Goal: Task Accomplishment & Management: Use online tool/utility

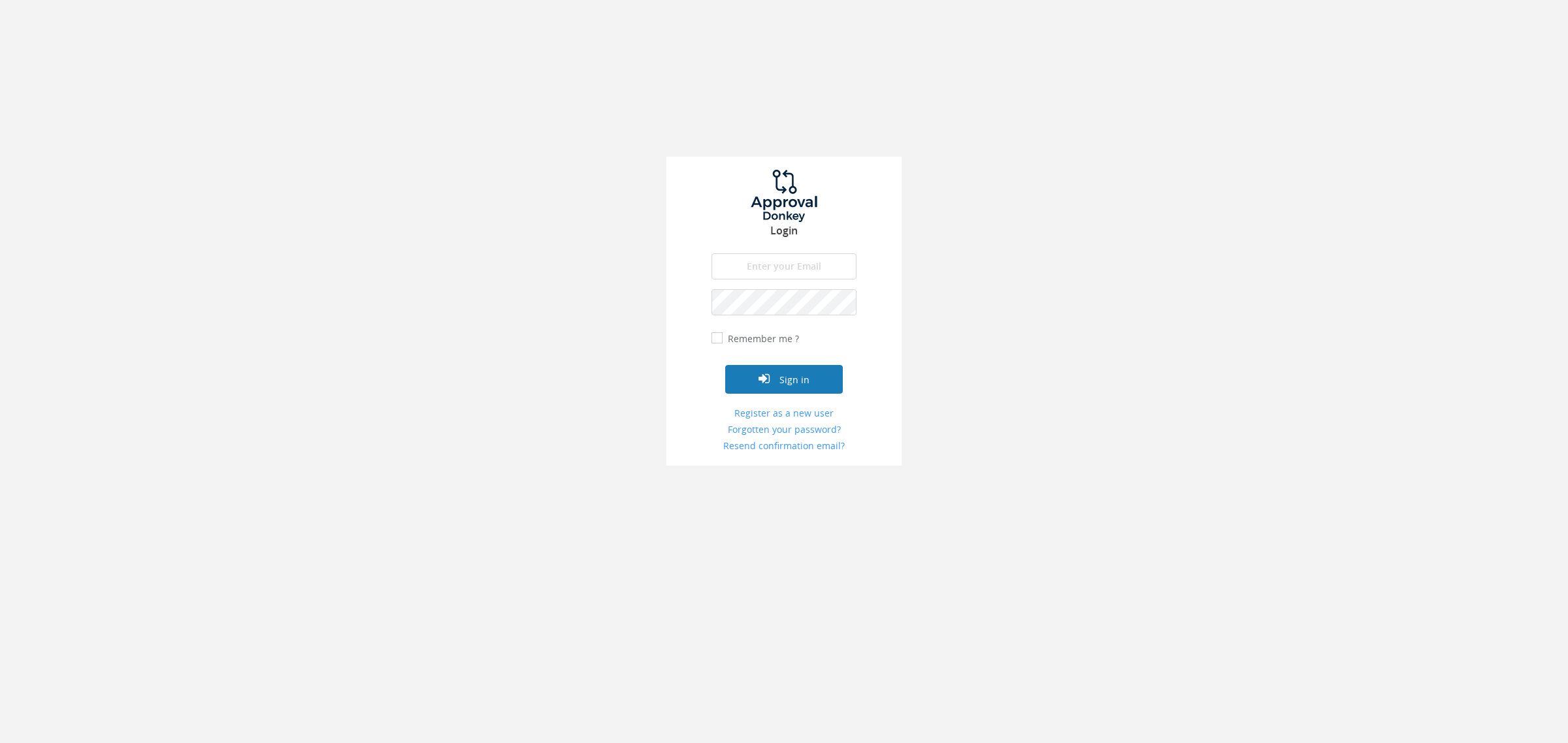
type input "[EMAIL_ADDRESS][DOMAIN_NAME]"
click at [758, 389] on button "Sign in" at bounding box center [784, 380] width 117 height 29
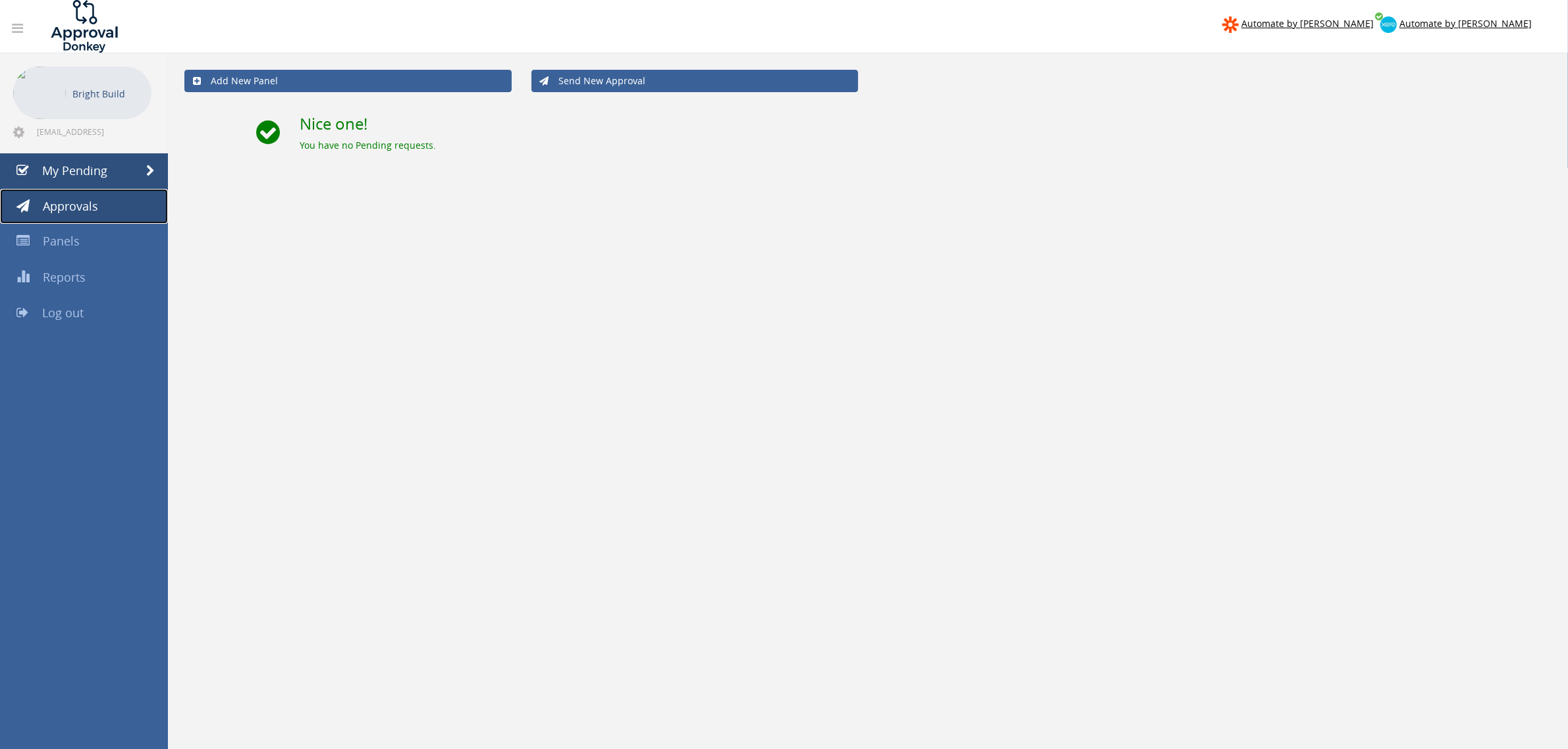
click at [148, 208] on link "Approvals" at bounding box center [84, 206] width 168 height 35
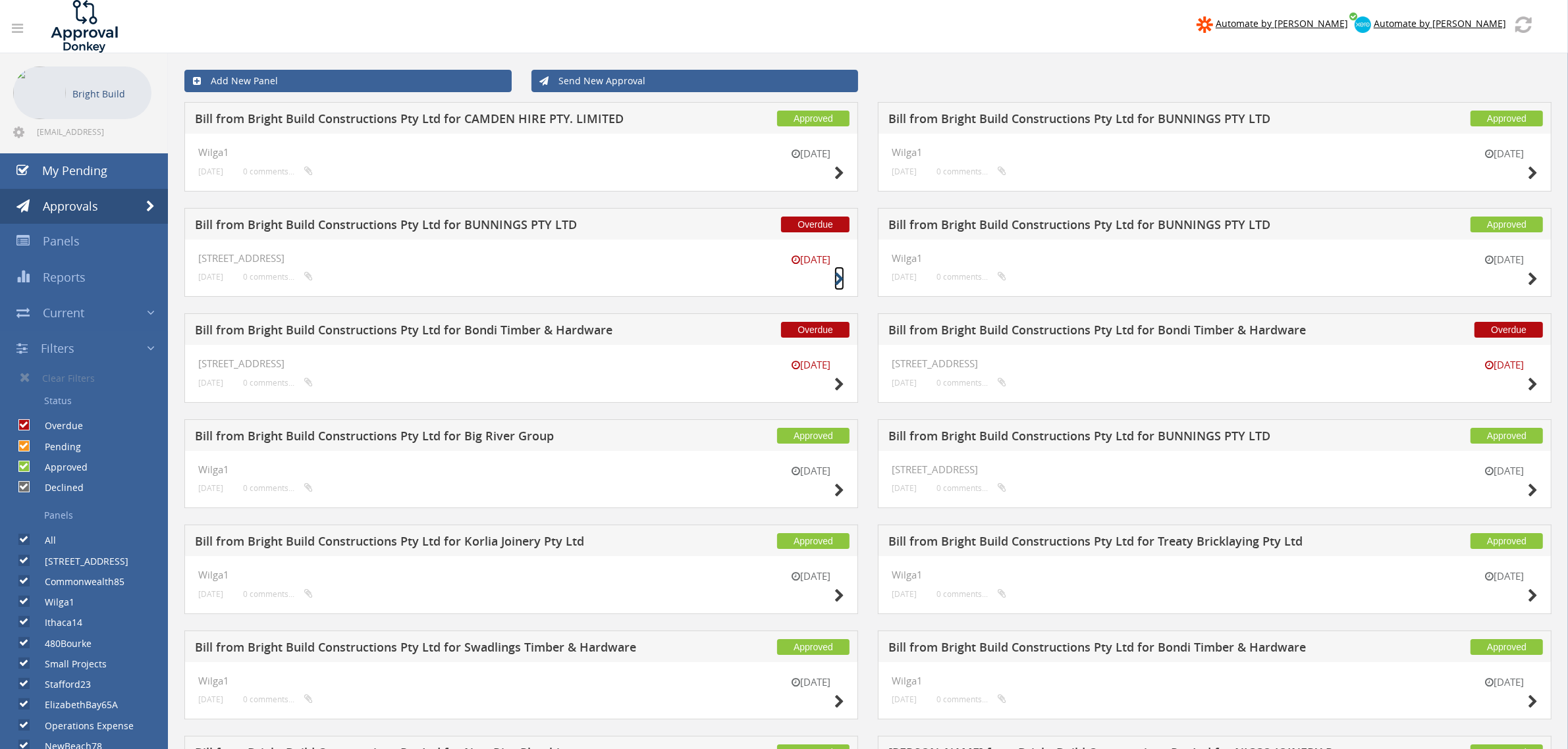
click at [839, 277] on icon at bounding box center [840, 279] width 10 height 14
click at [1530, 383] on icon at bounding box center [1533, 384] width 10 height 14
